Goal: Information Seeking & Learning: Learn about a topic

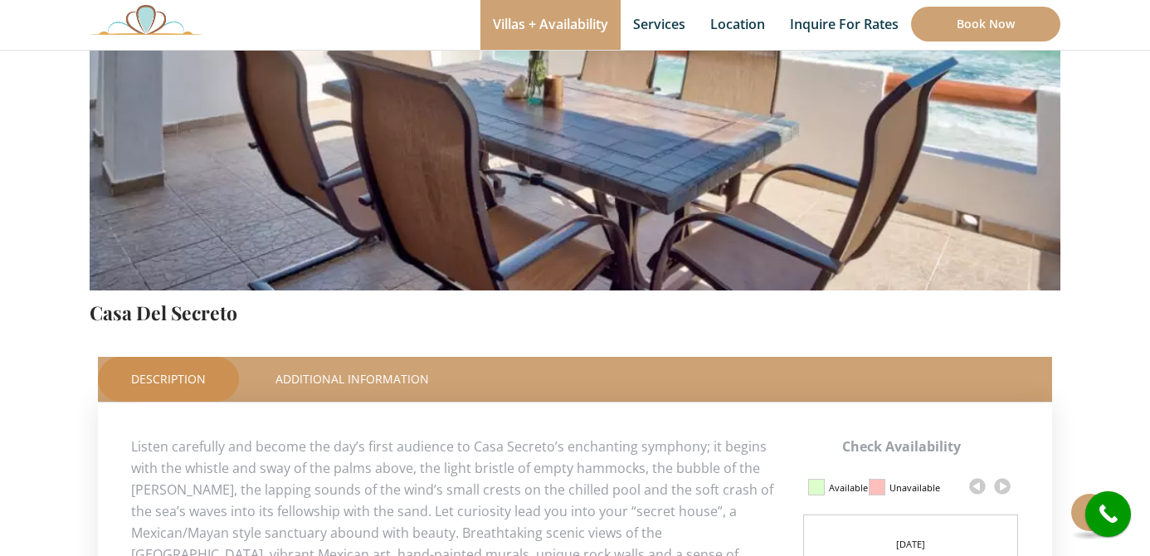
scroll to position [432, 0]
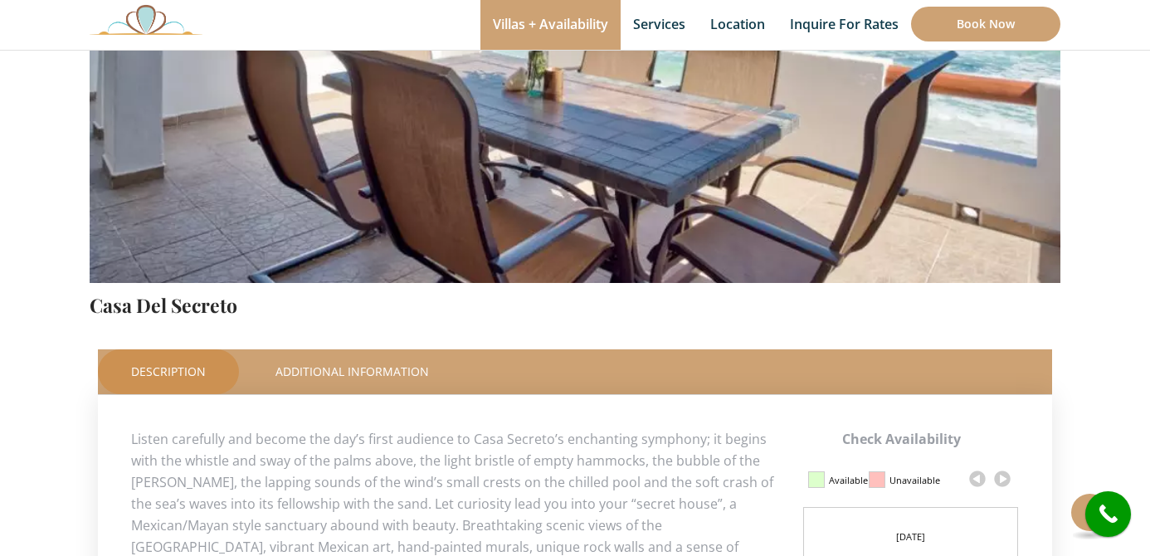
click at [1001, 473] on link at bounding box center [1002, 478] width 25 height 25
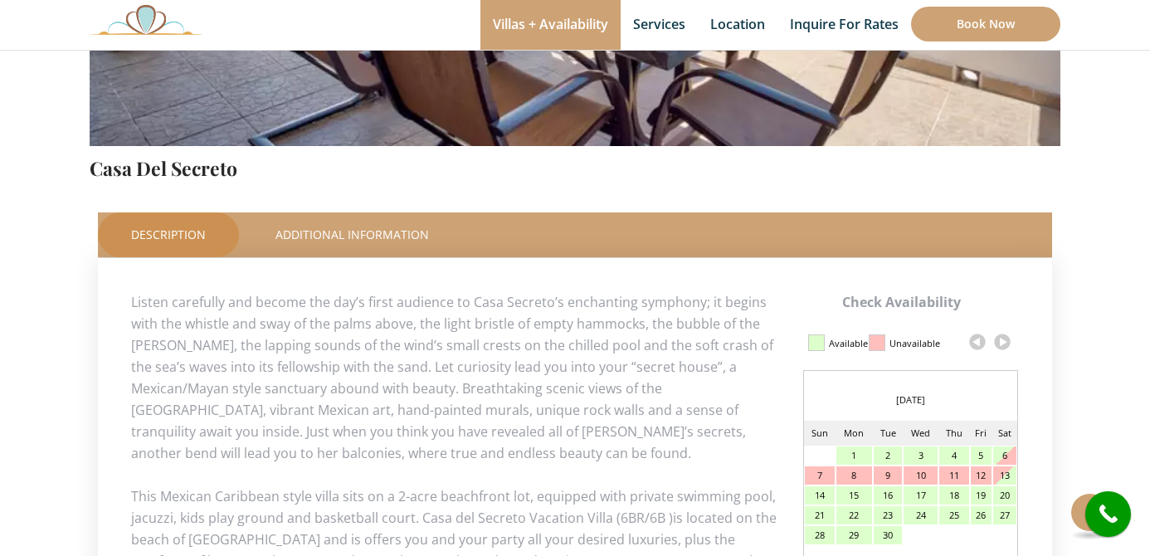
scroll to position [580, 0]
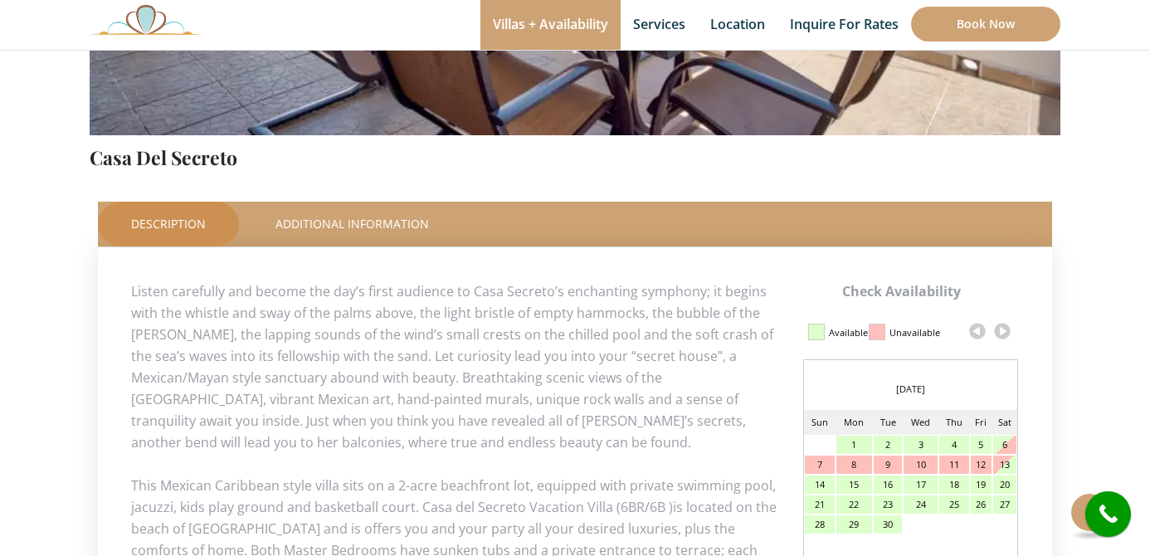
click at [1002, 329] on link at bounding box center [1002, 331] width 25 height 25
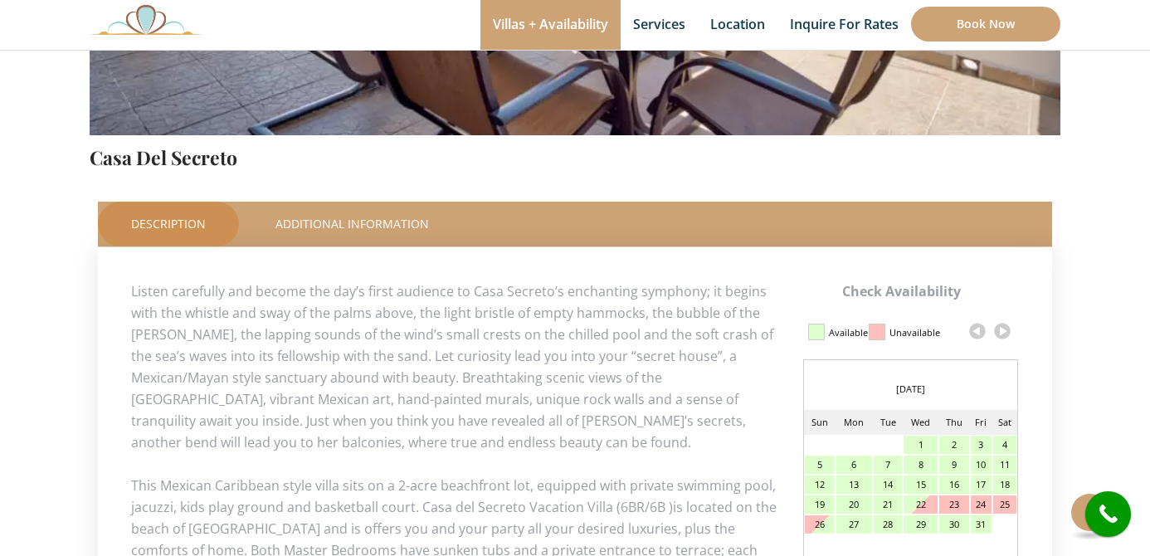
click at [1002, 329] on link at bounding box center [1002, 331] width 25 height 25
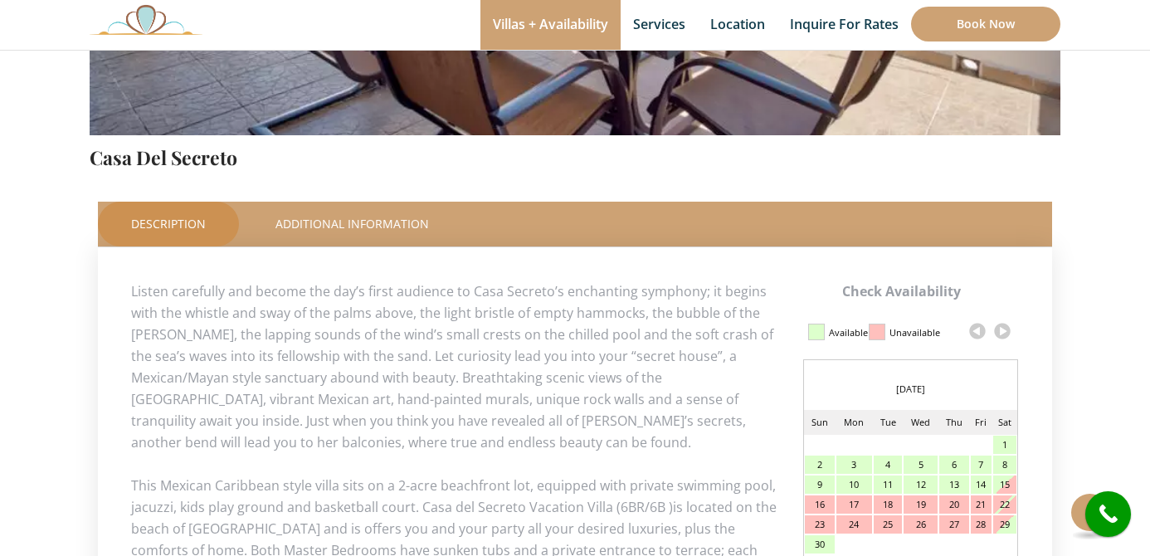
click at [1002, 329] on link at bounding box center [1002, 331] width 25 height 25
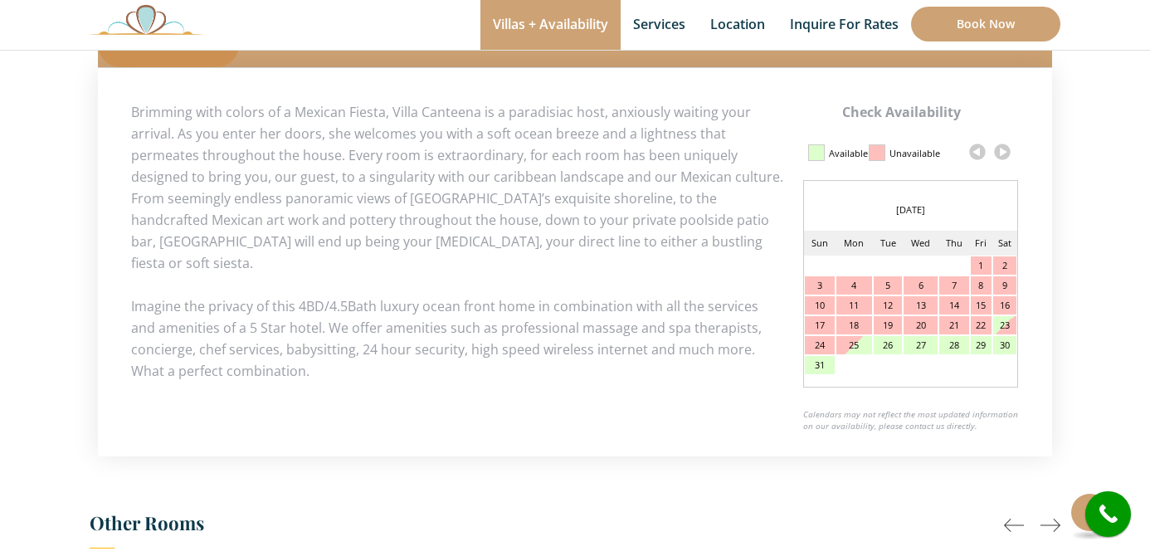
scroll to position [772, 0]
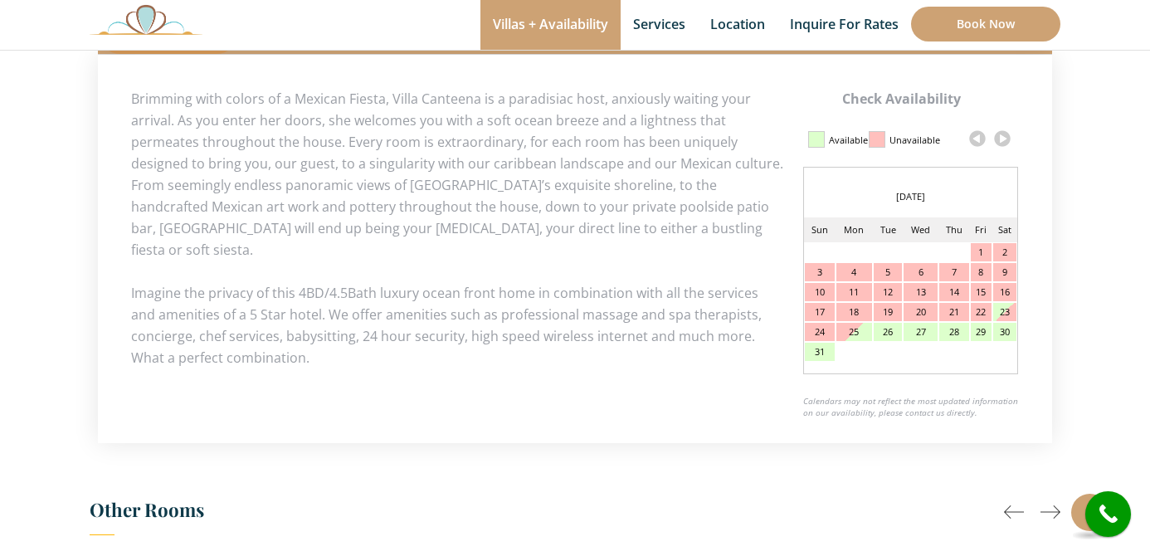
click at [1003, 134] on link at bounding box center [1002, 138] width 25 height 25
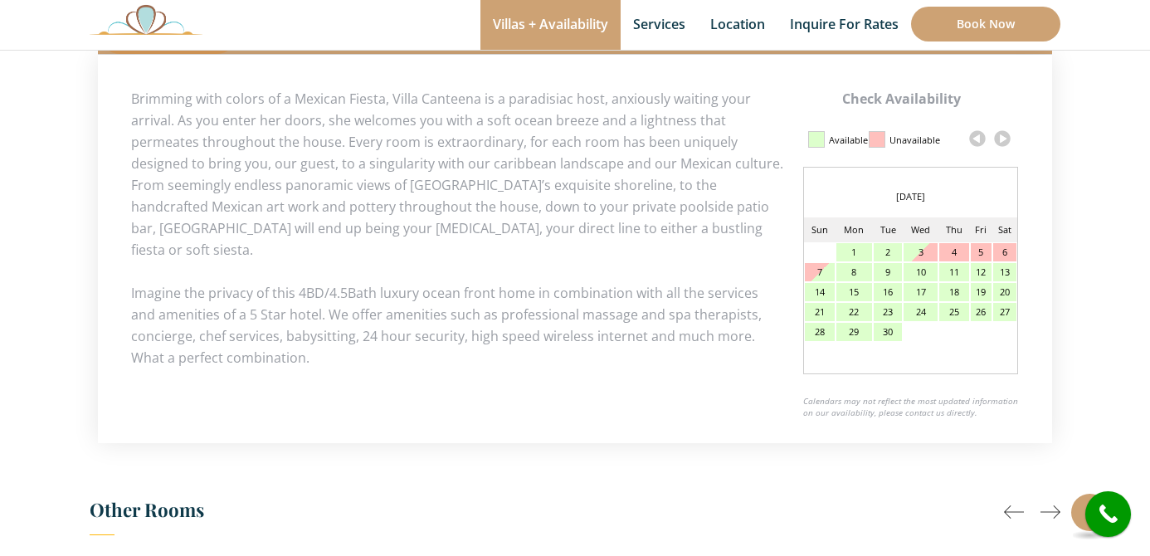
click at [1003, 134] on link at bounding box center [1002, 138] width 25 height 25
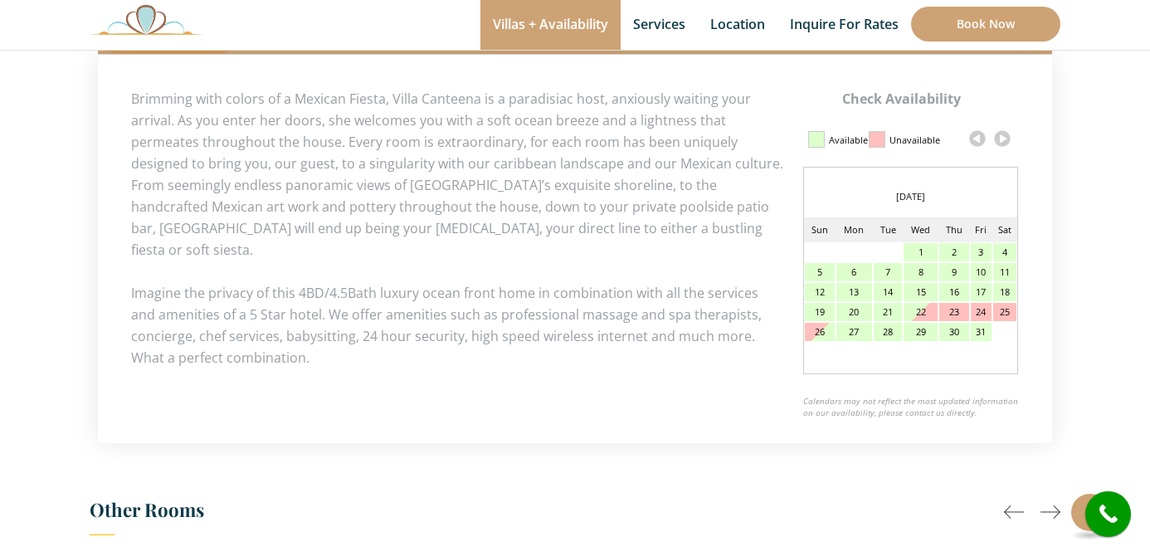
click at [1003, 134] on link at bounding box center [1002, 138] width 25 height 25
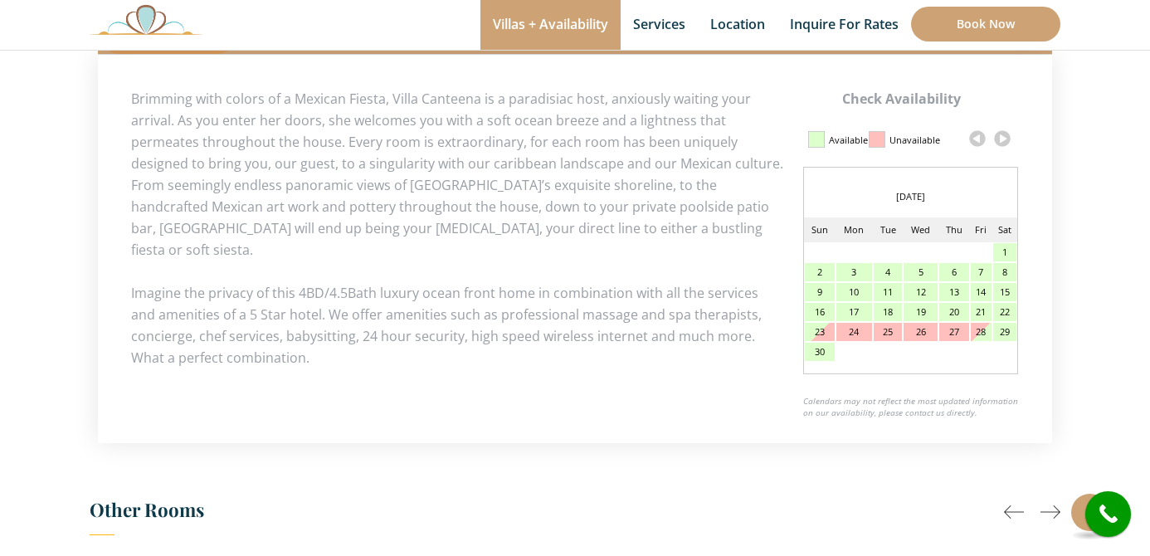
click at [1003, 134] on link at bounding box center [1002, 138] width 25 height 25
